Goal: Information Seeking & Learning: Learn about a topic

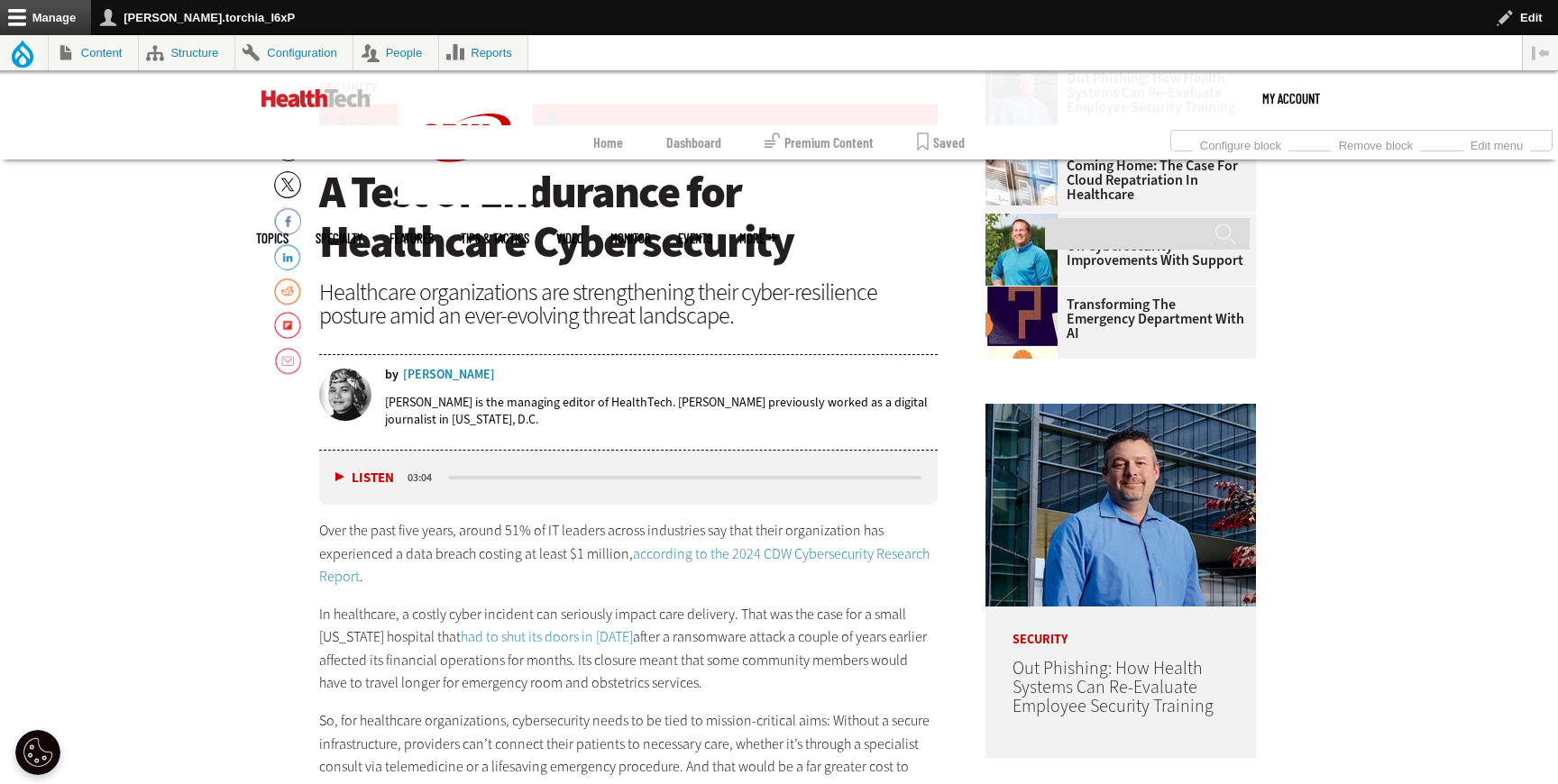
scroll to position [799, 0]
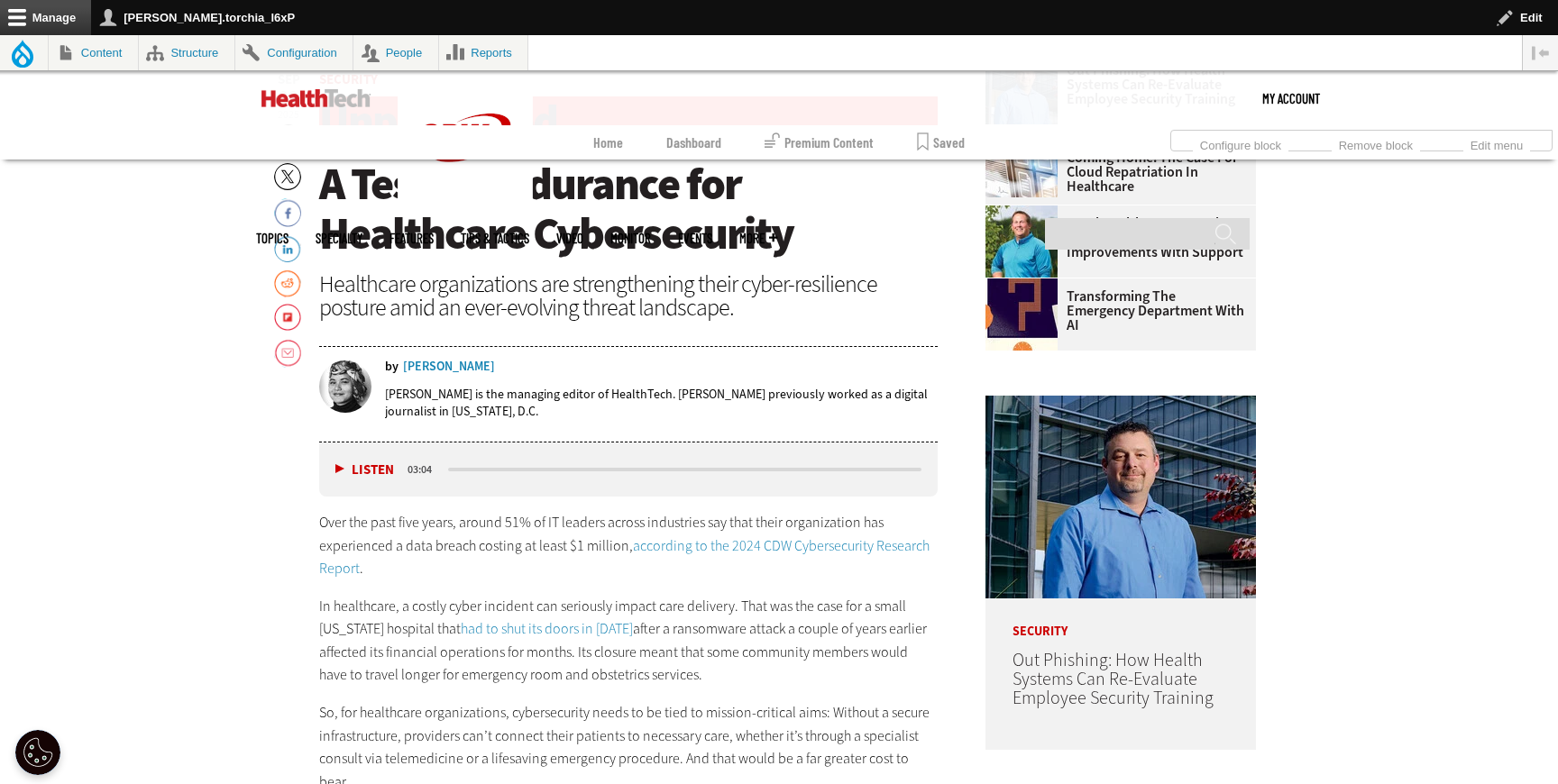
click at [705, 545] on link "according to the 2024 CDW Cybersecurity Research Report" at bounding box center [624, 557] width 610 height 43
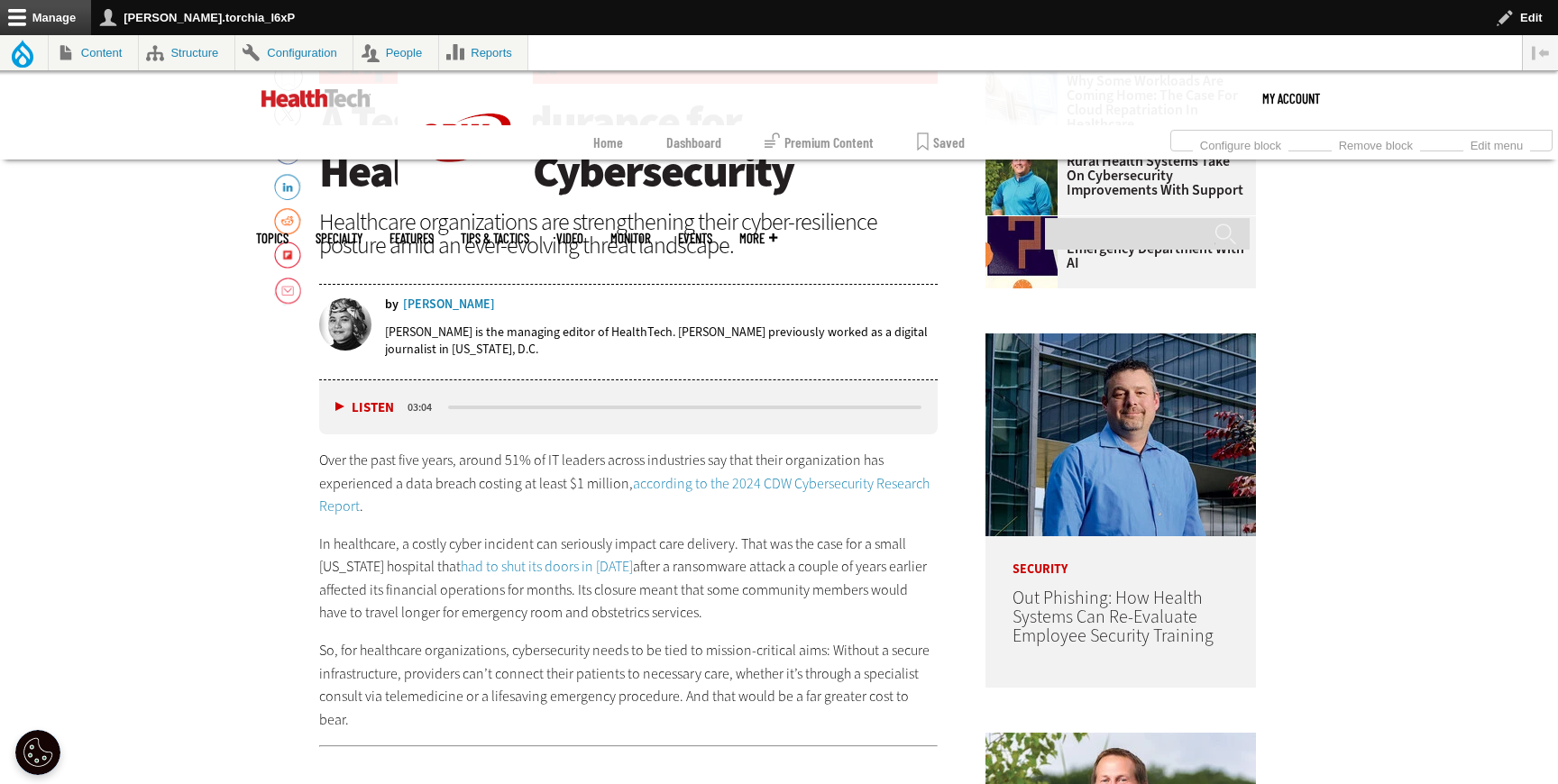
scroll to position [870, 0]
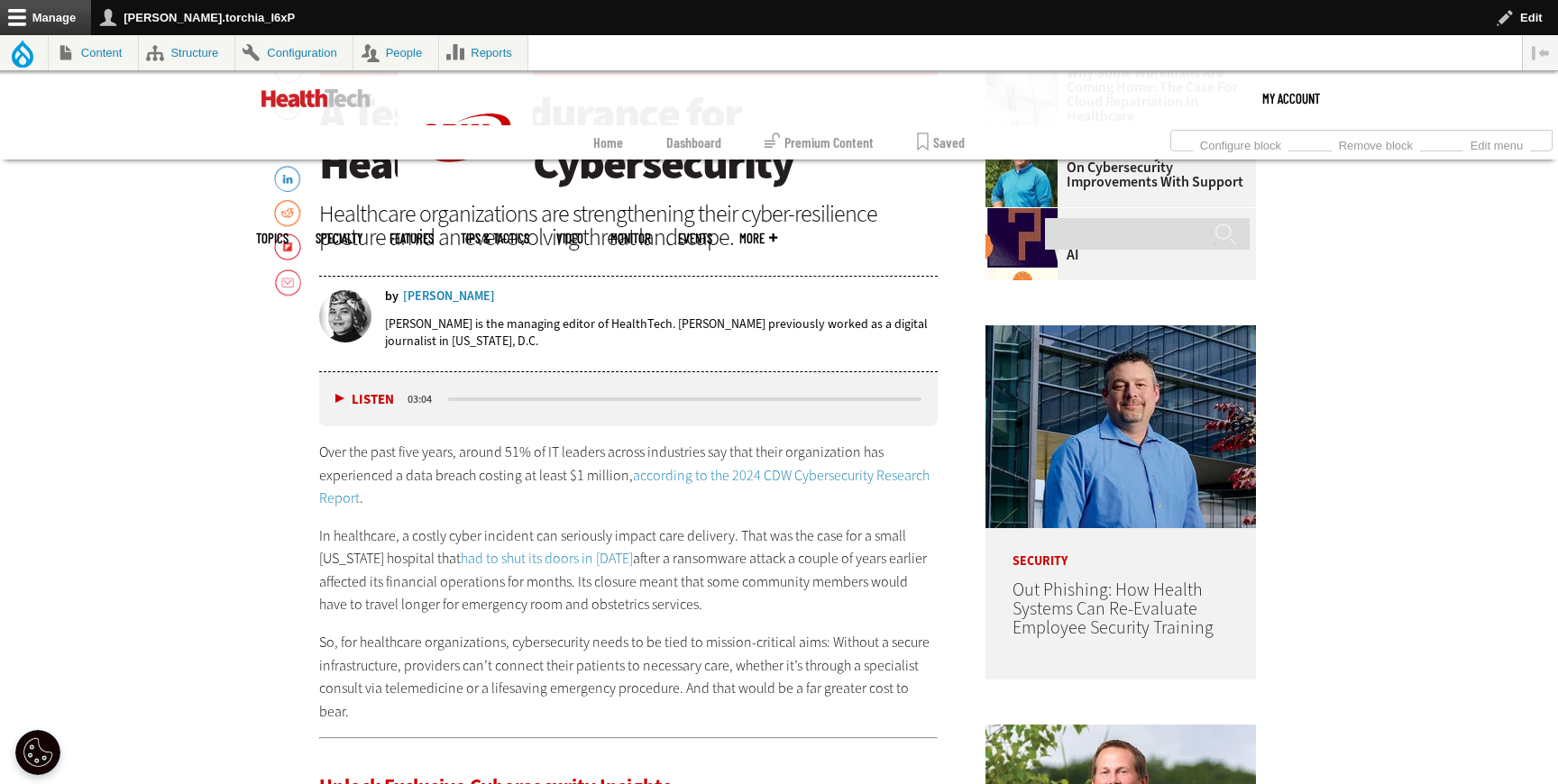
click at [539, 560] on link "had to shut its doors in 2023" at bounding box center [547, 558] width 172 height 19
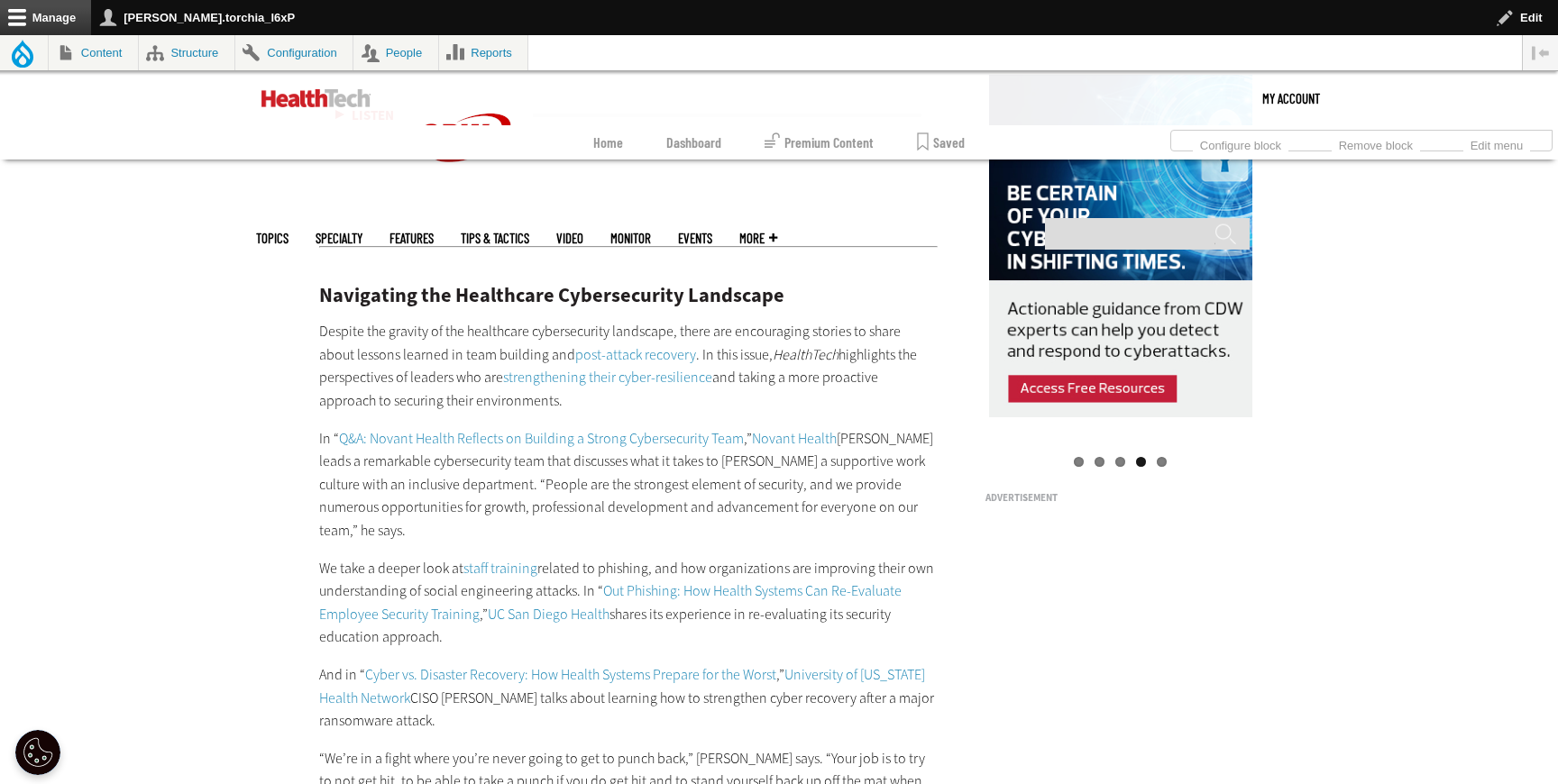
scroll to position [1952, 0]
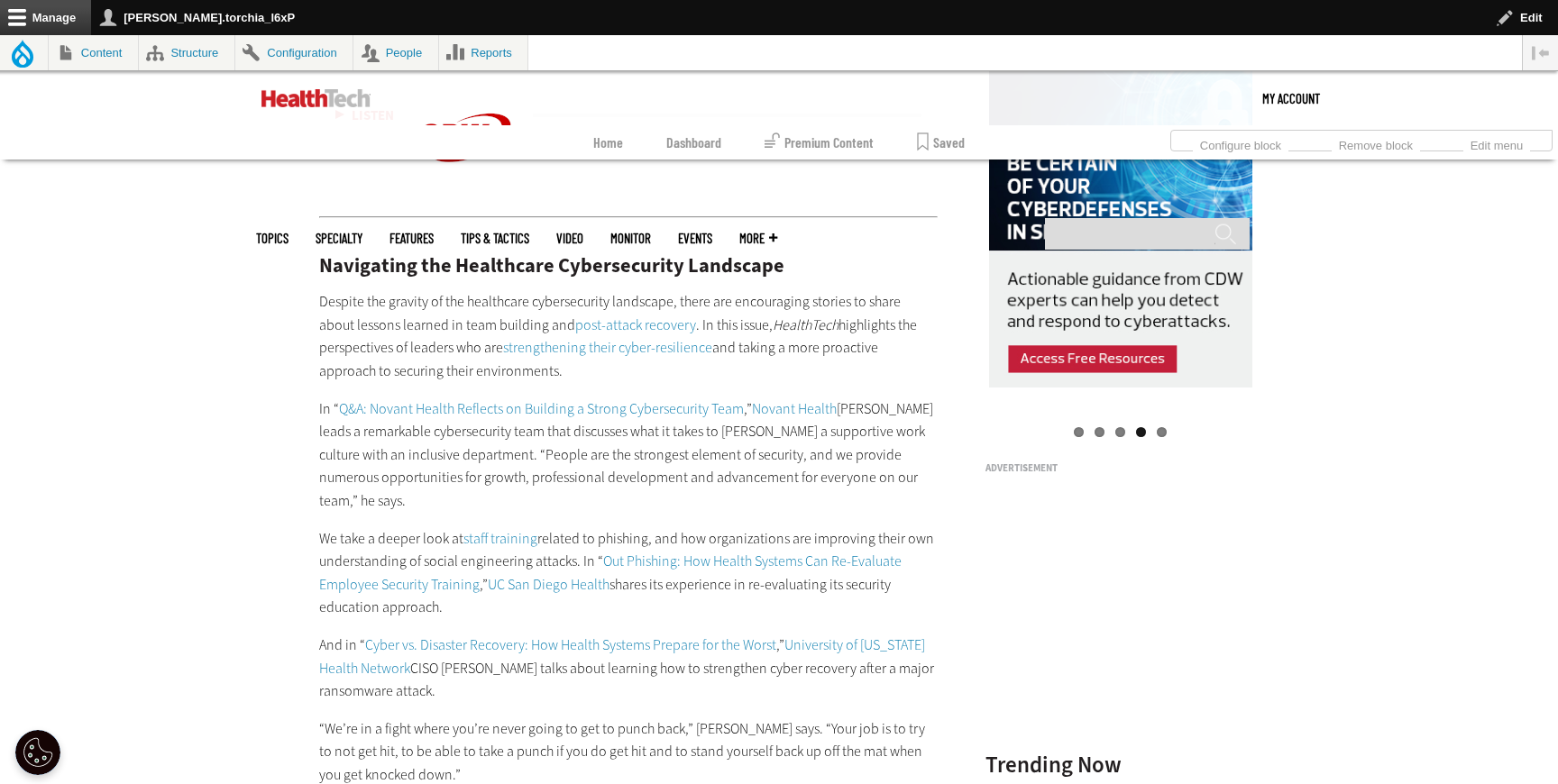
click at [624, 315] on link "post-attack recovery" at bounding box center [635, 324] width 121 height 19
click at [634, 338] on link "strengthening their cyber-resilience" at bounding box center [608, 347] width 210 height 19
click at [609, 399] on link "Q&A: Novant Health Reflects on Building a Strong Cybersecurity Team" at bounding box center [541, 408] width 405 height 19
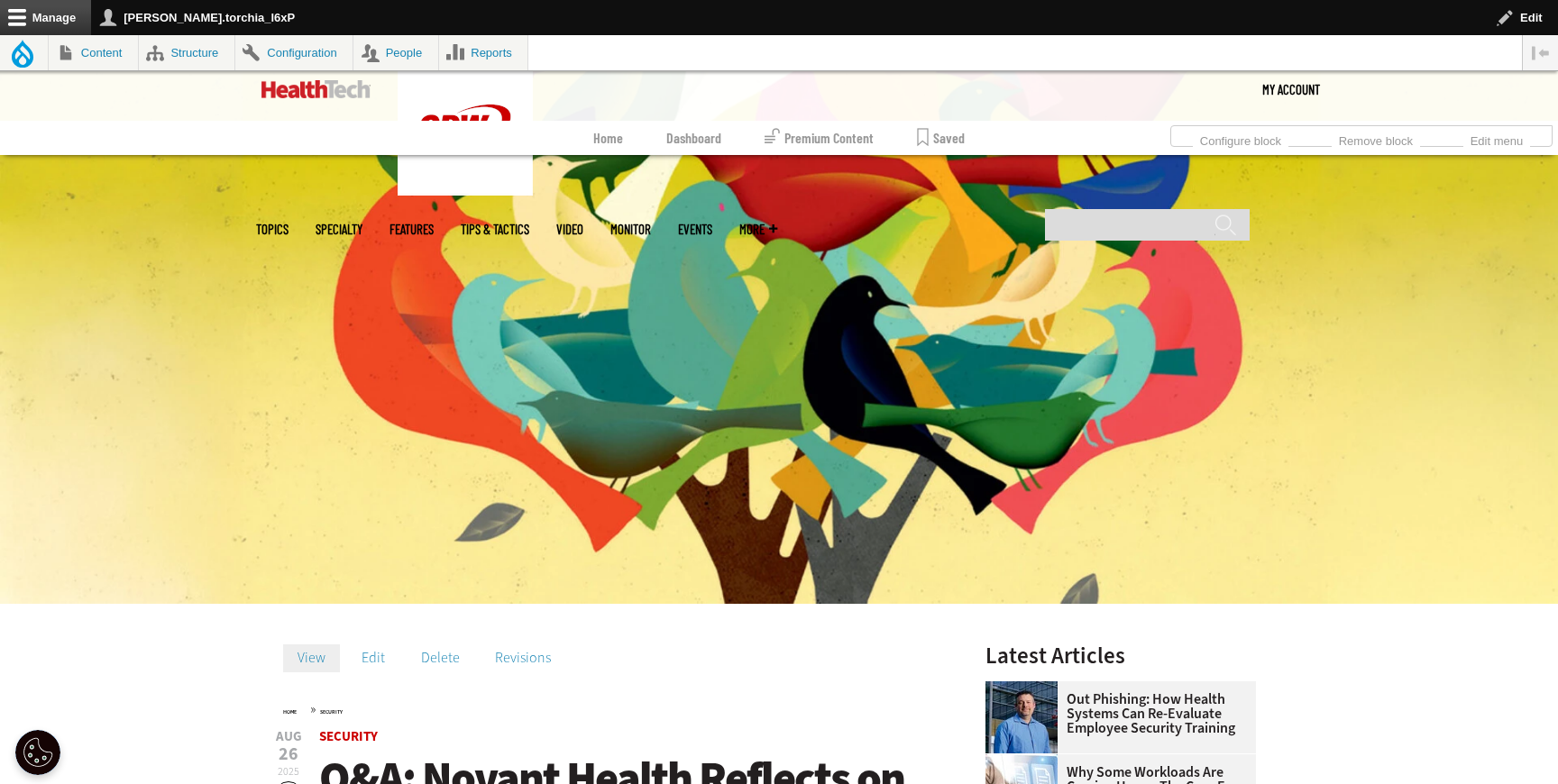
scroll to position [172, 0]
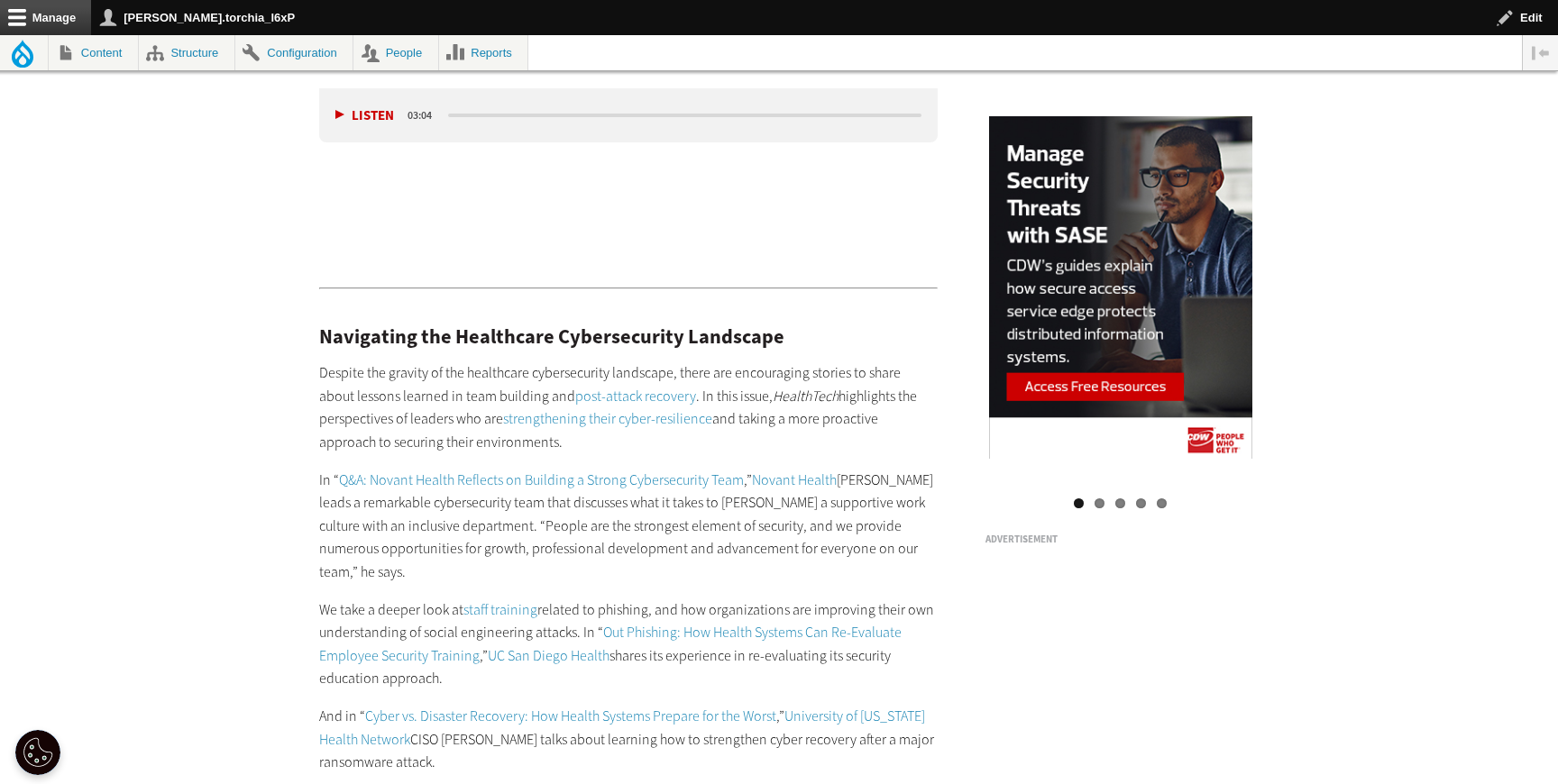
scroll to position [1952, 0]
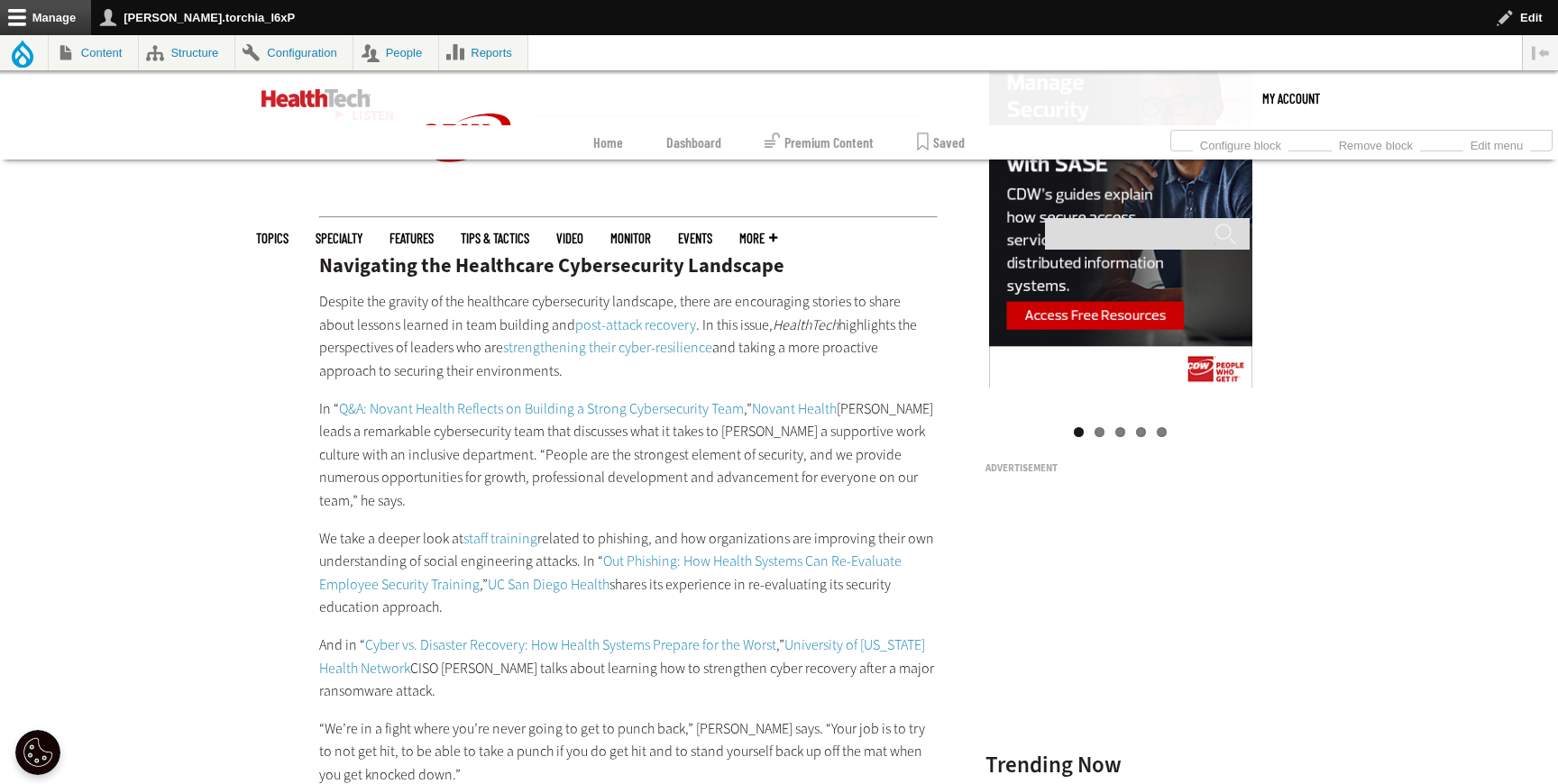
click at [810, 399] on link "Novant Health" at bounding box center [794, 408] width 85 height 19
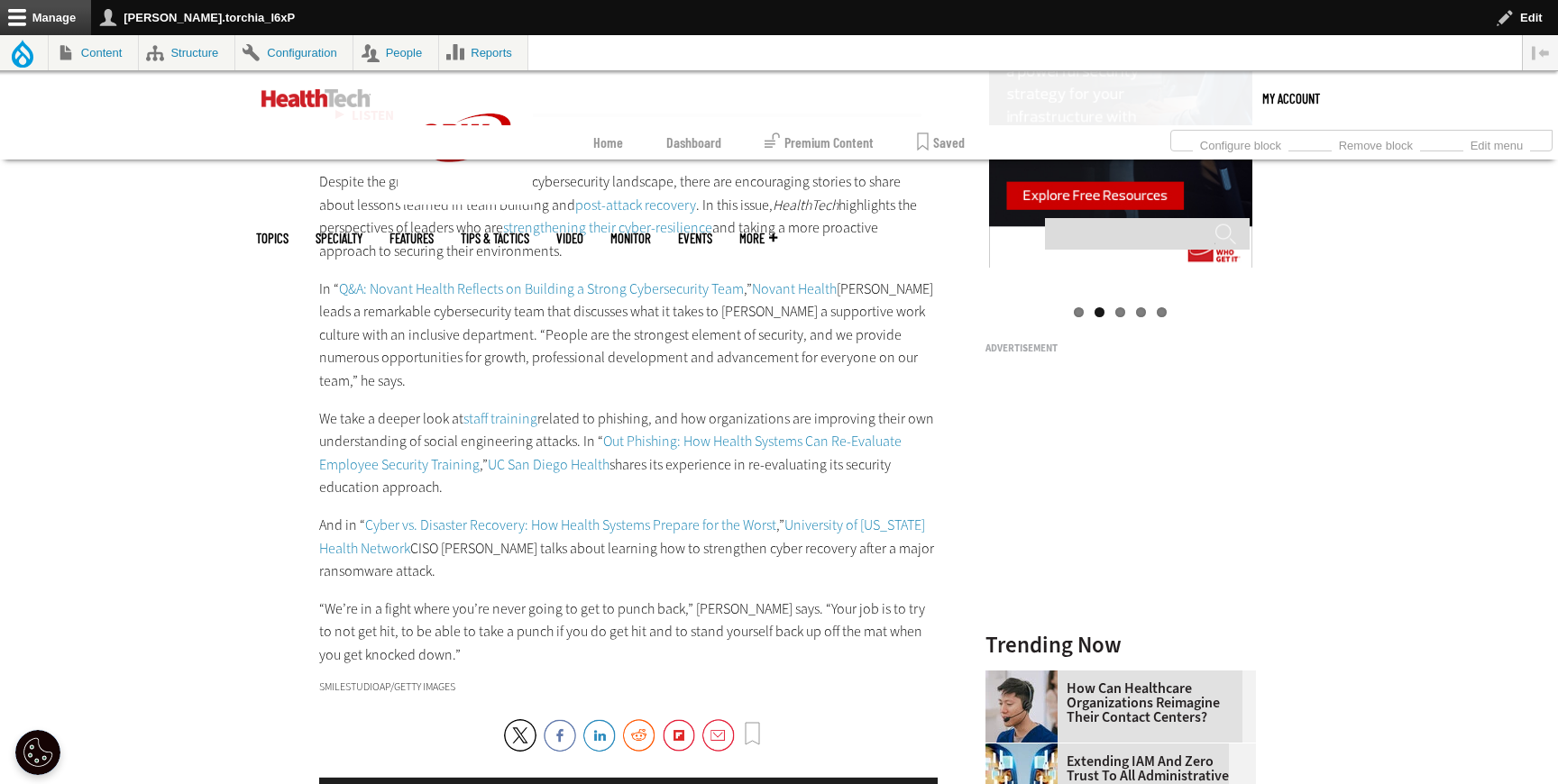
scroll to position [2073, 0]
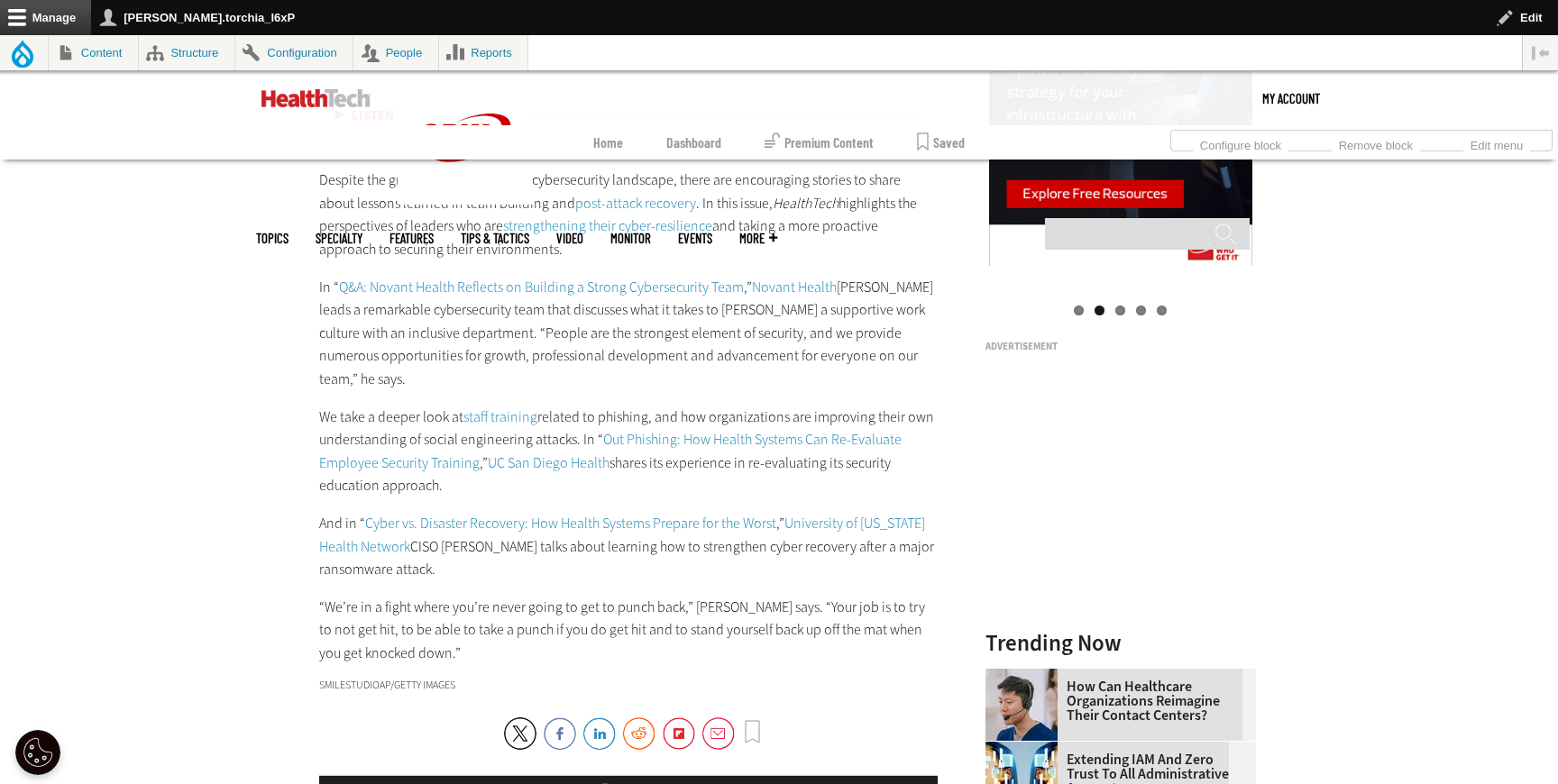
click at [474, 407] on link "staff training" at bounding box center [500, 416] width 74 height 19
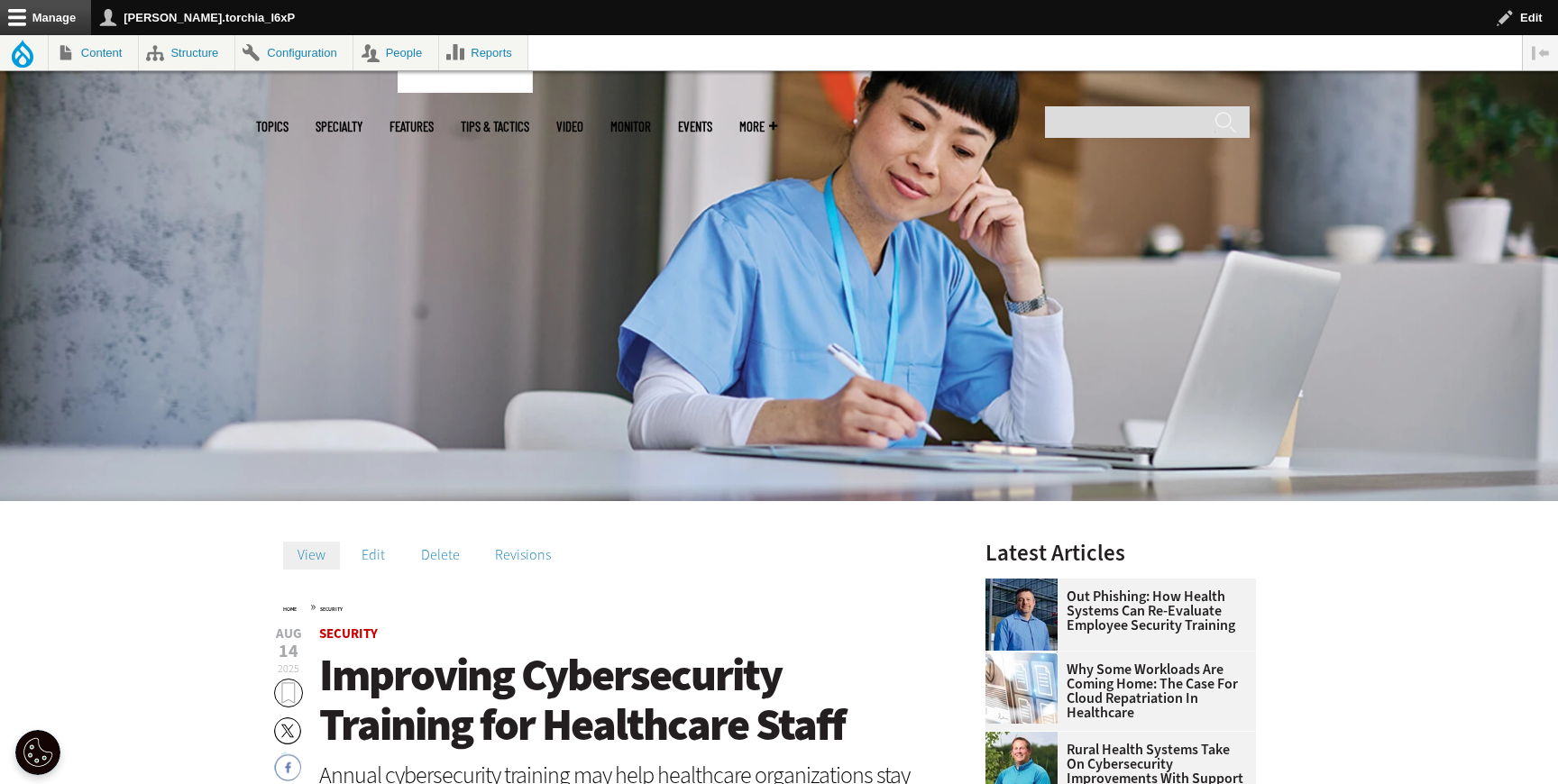
scroll to position [509, 0]
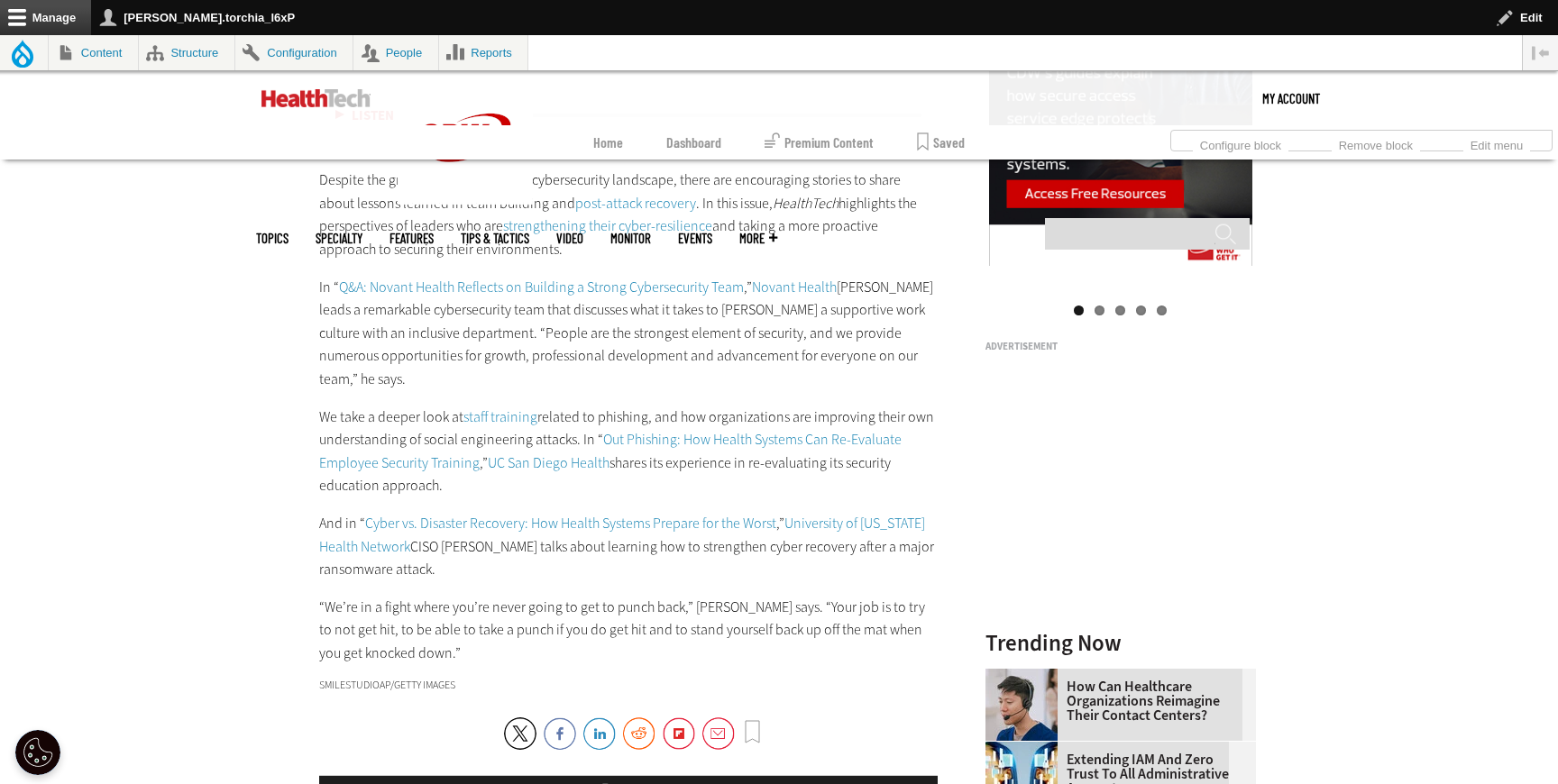
click at [719, 430] on link "Out Phishing: How Health Systems Can Re-Evaluate Employee Security Training" at bounding box center [610, 451] width 582 height 43
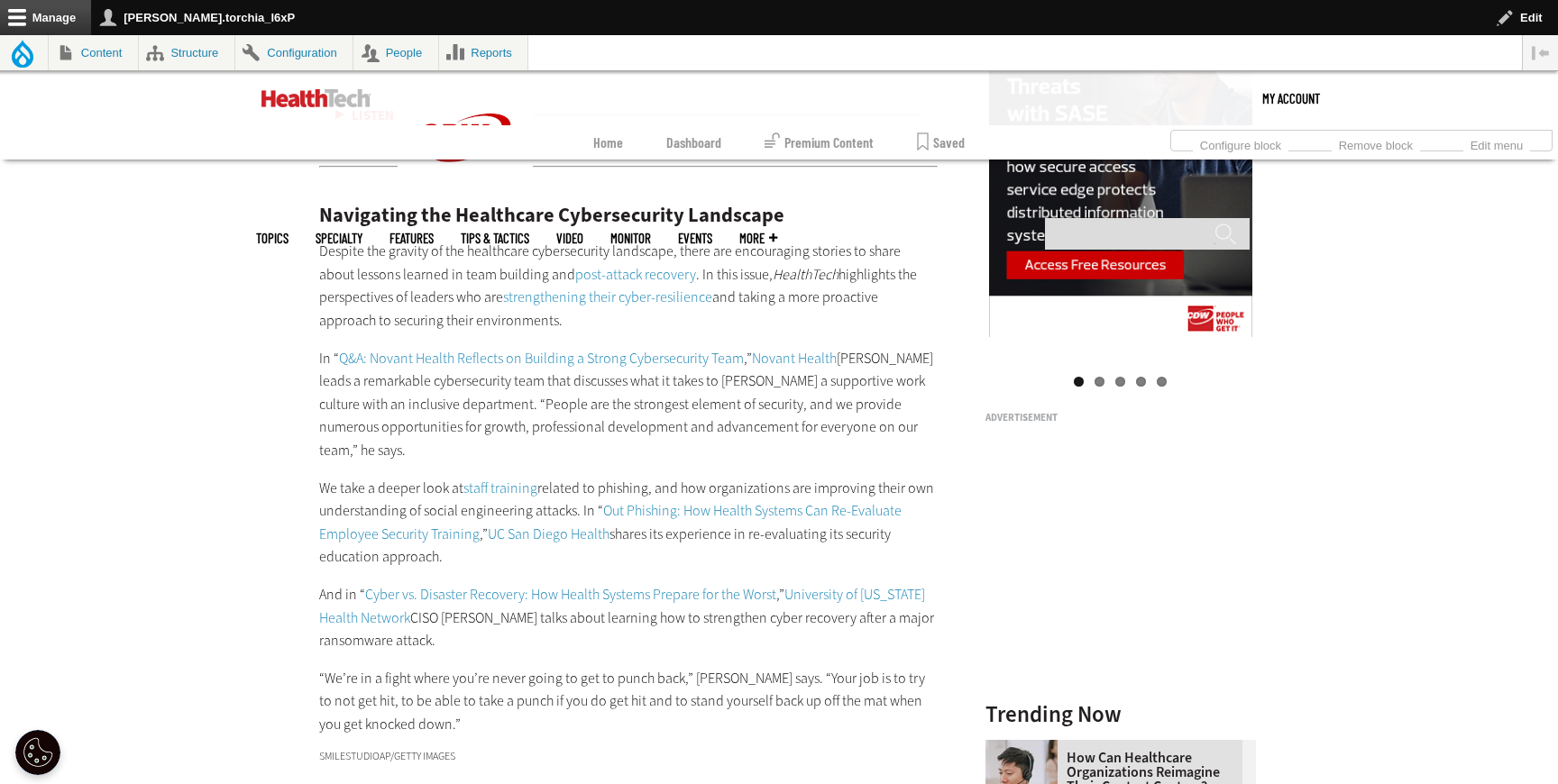
scroll to position [2073, 0]
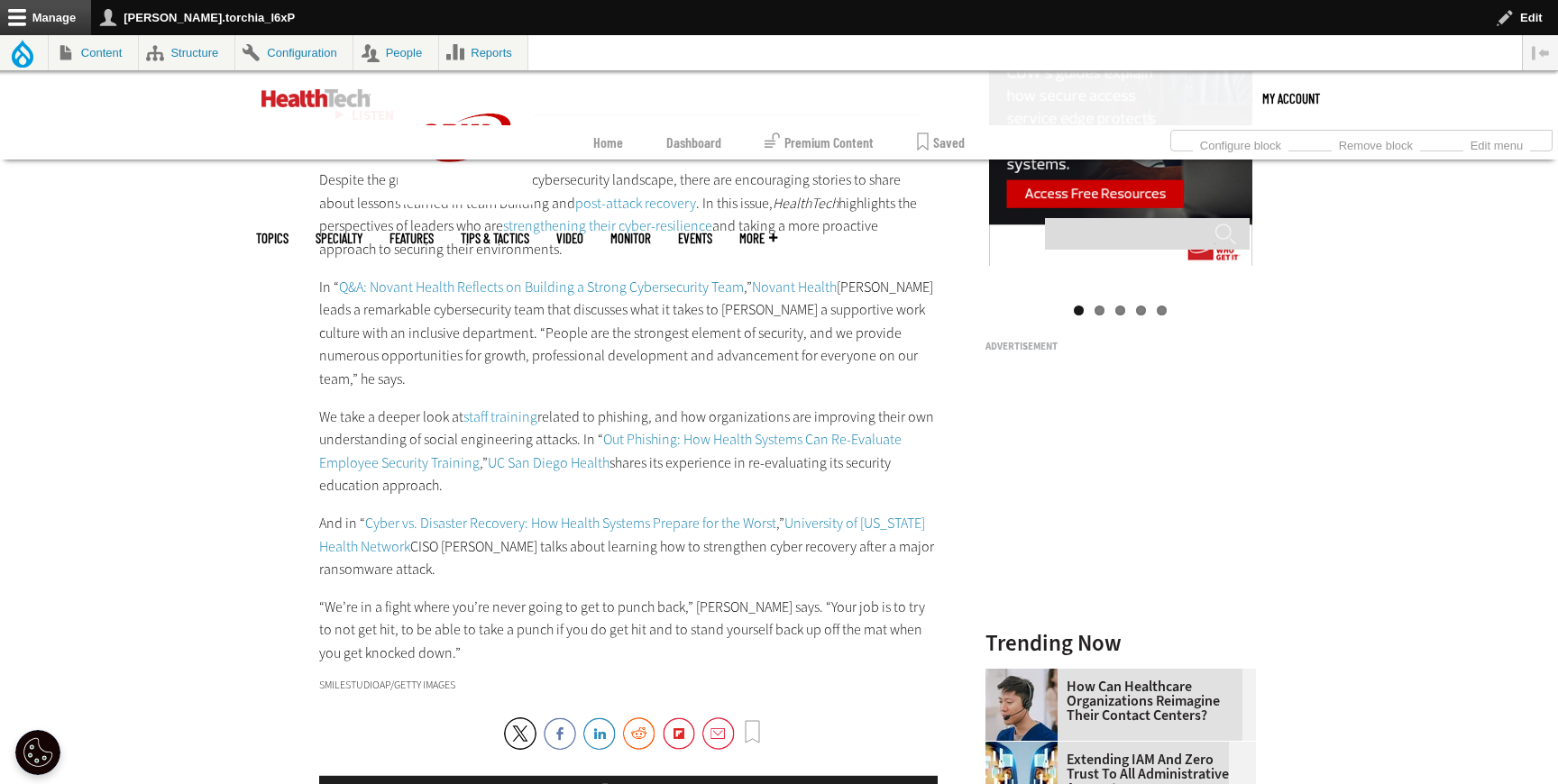
click at [553, 453] on link "UC San Diego Health" at bounding box center [548, 463] width 122 height 19
click at [484, 514] on link "Cyber vs. Disaster Recovery: How Health Systems Prepare for the Worst" at bounding box center [570, 523] width 411 height 19
click at [866, 514] on link "University of [US_STATE] Health Network" at bounding box center [621, 535] width 606 height 43
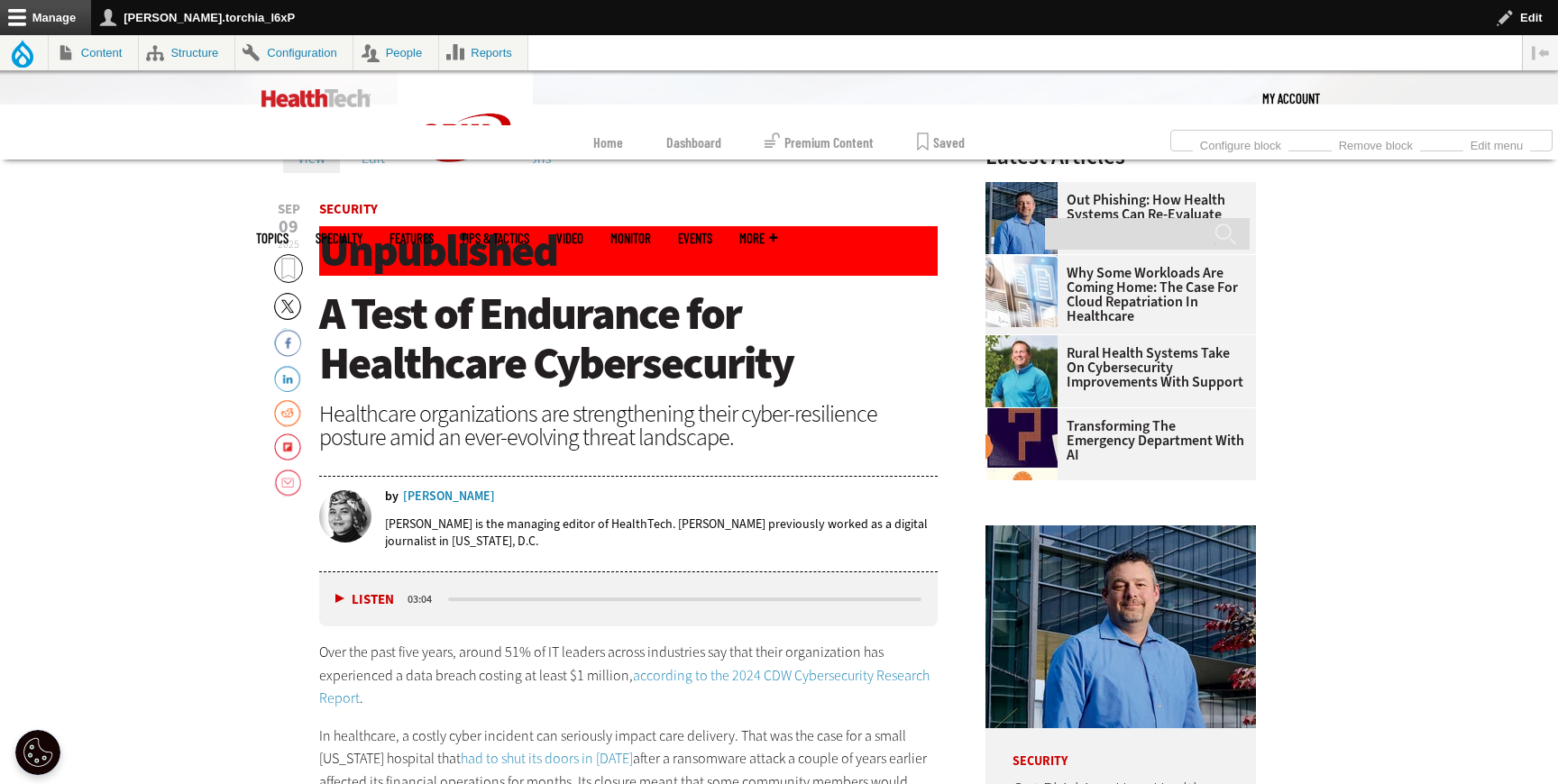
scroll to position [525, 0]
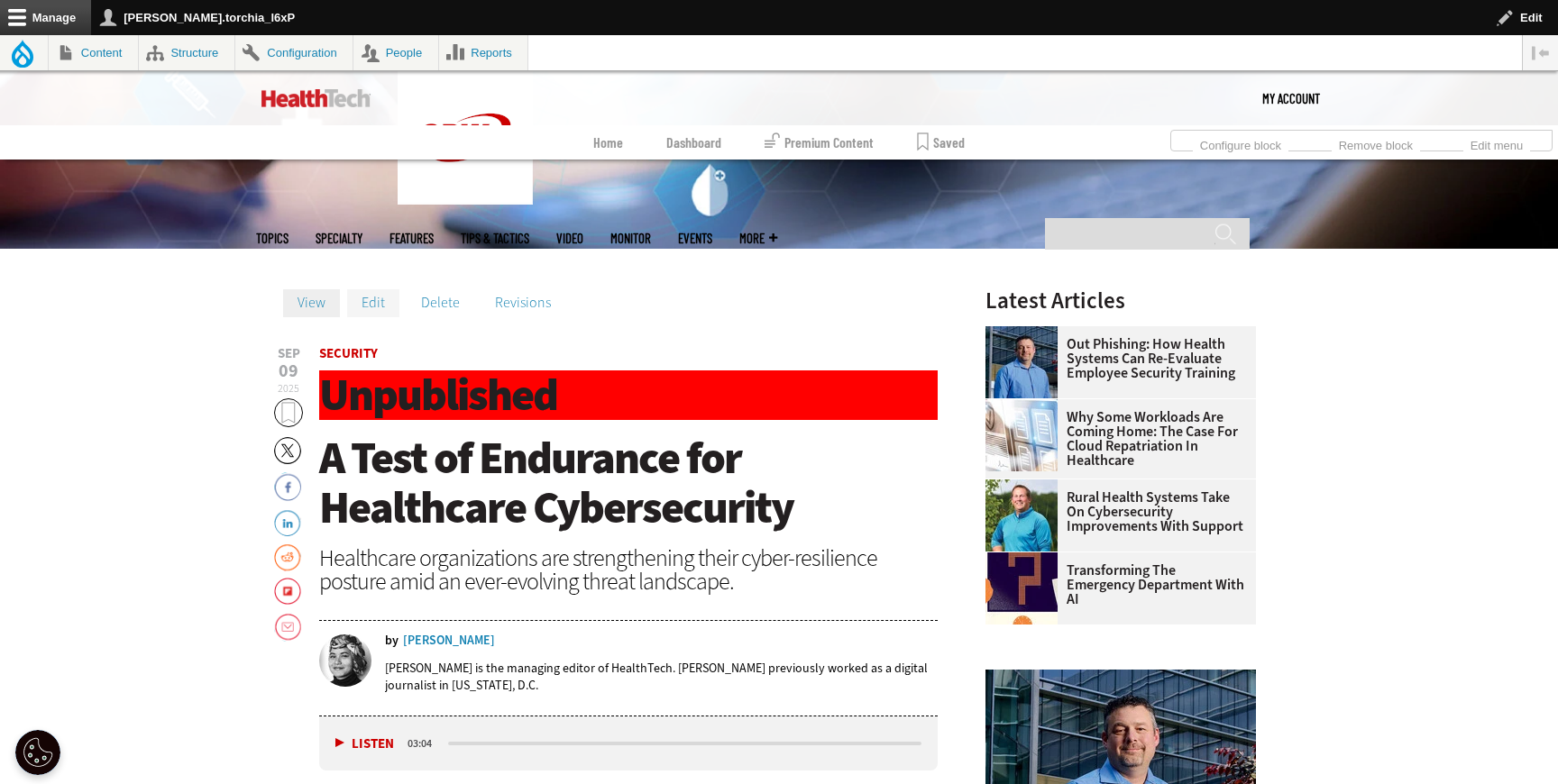
click at [363, 306] on link "Edit" at bounding box center [373, 303] width 52 height 27
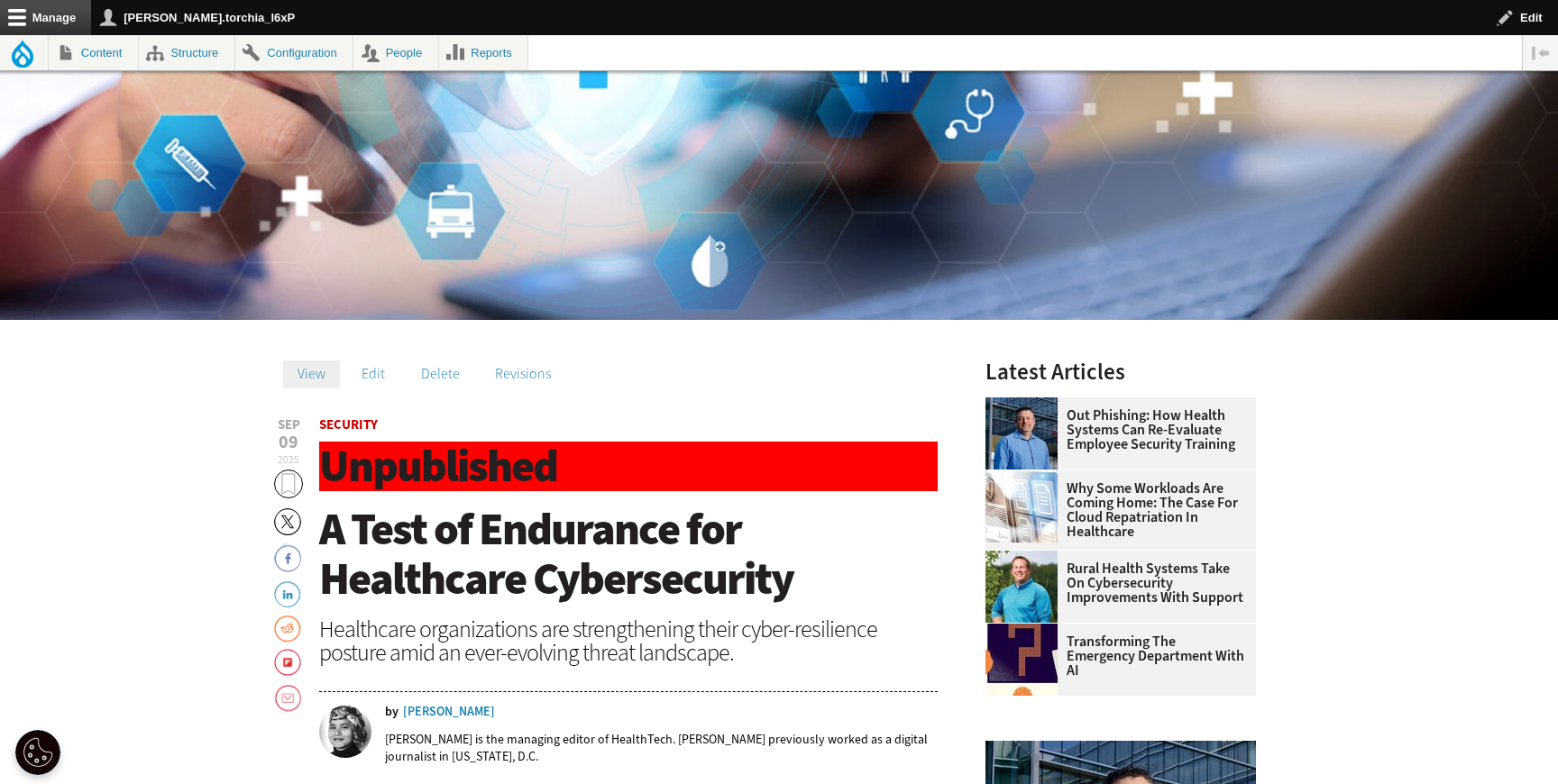
scroll to position [525, 0]
